Goal: Navigation & Orientation: Find specific page/section

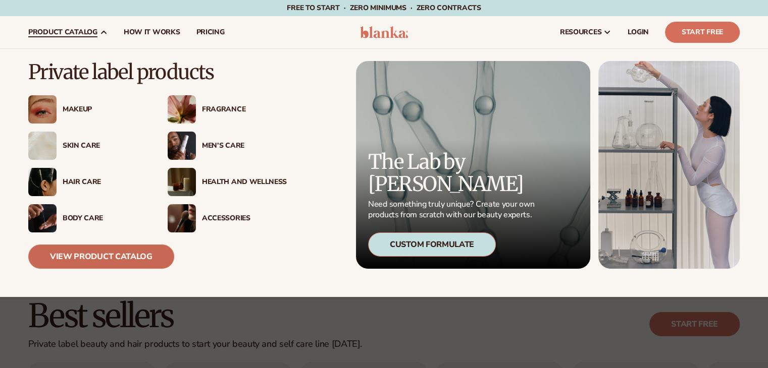
click at [112, 252] on link "View Product Catalog" at bounding box center [101, 257] width 146 height 24
